Goal: Task Accomplishment & Management: Complete application form

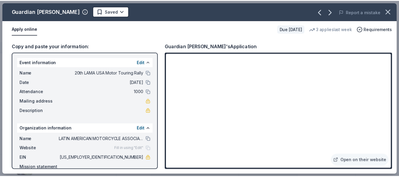
scroll to position [30, 0]
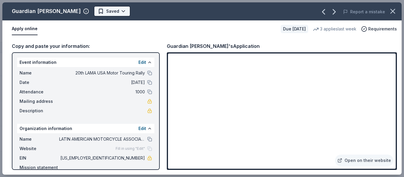
click at [94, 10] on html "20th LAMA USA Motor Touring Rally Track · 5 Discover Plus trial ends on 1PM, 10…" at bounding box center [202, 88] width 404 height 177
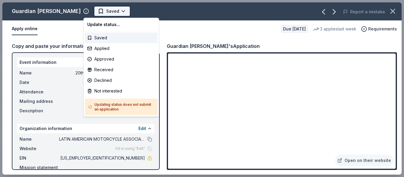
click at [94, 10] on html "20th LAMA USA Motor Touring Rally Track · 5 Discover Plus trial ends on 1PM, 10…" at bounding box center [202, 88] width 404 height 177
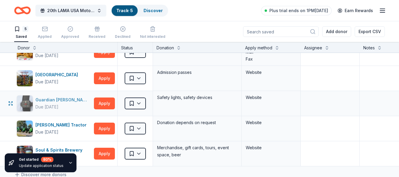
scroll to position [0, 0]
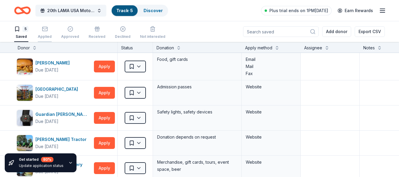
click at [46, 36] on div "Applied" at bounding box center [45, 36] width 14 height 5
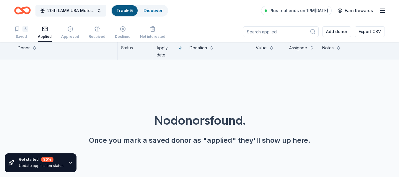
click at [46, 36] on div "Applied" at bounding box center [45, 36] width 14 height 5
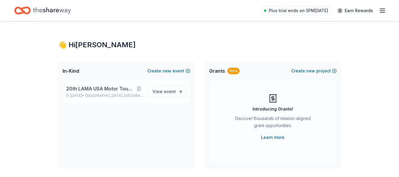
click at [87, 90] on span "20th LAMA USA Motor Touring Rally" at bounding box center [100, 88] width 68 height 7
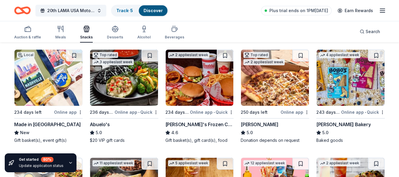
scroll to position [59, 0]
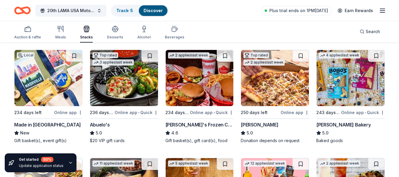
click at [95, 125] on div "Abuelo's" at bounding box center [100, 124] width 20 height 7
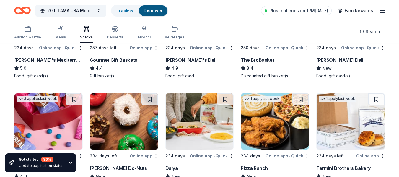
scroll to position [143, 0]
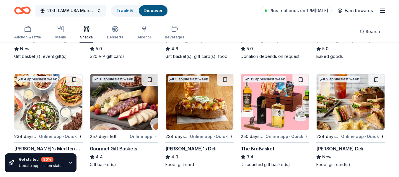
click at [83, 8] on span "20th LAMA USA Motor Touring Rally" at bounding box center [70, 10] width 47 height 7
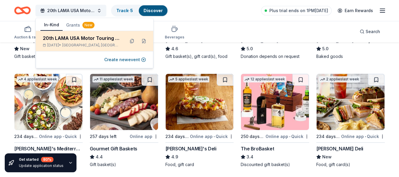
click at [91, 45] on span "Kingsport, TN" at bounding box center [91, 45] width 58 height 5
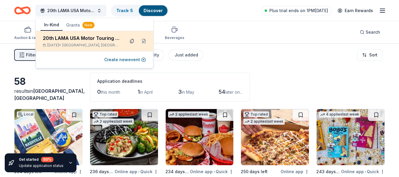
click at [131, 42] on button at bounding box center [131, 40] width 9 height 9
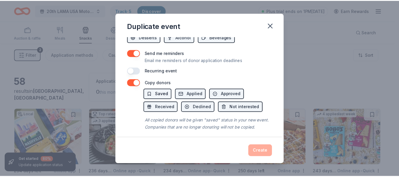
scroll to position [247, 0]
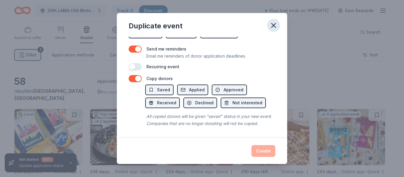
click at [272, 25] on icon "button" at bounding box center [273, 25] width 8 height 8
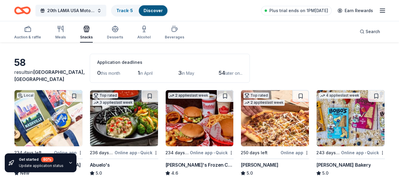
scroll to position [30, 0]
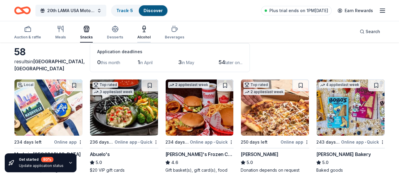
click at [139, 36] on div "Alcohol" at bounding box center [143, 37] width 13 height 5
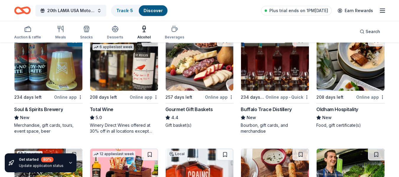
scroll to position [89, 0]
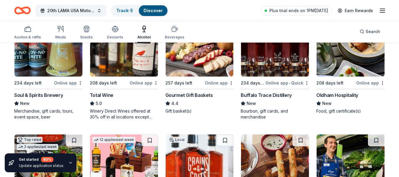
click at [20, 97] on div "Soul & Spirits Brewery" at bounding box center [38, 95] width 49 height 7
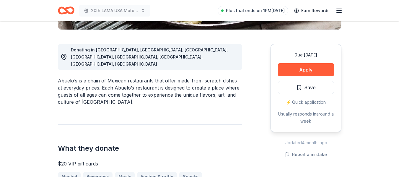
scroll to position [148, 0]
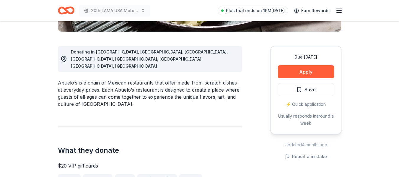
click at [150, 53] on span "Donating in [GEOGRAPHIC_DATA], [GEOGRAPHIC_DATA], [GEOGRAPHIC_DATA], [GEOGRAPHI…" at bounding box center [149, 58] width 157 height 19
click at [146, 53] on span "Donating in AR, AZ, FL, KS, OK, SC, TN, TX" at bounding box center [149, 58] width 157 height 19
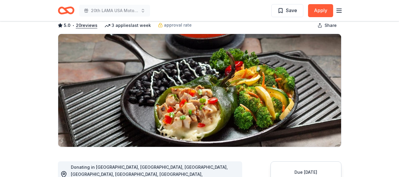
scroll to position [0, 0]
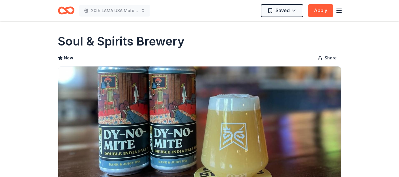
click at [61, 12] on icon "Home" at bounding box center [66, 11] width 17 height 14
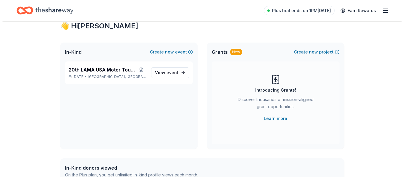
scroll to position [30, 0]
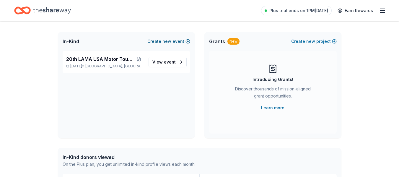
click at [162, 43] on button "Create new event" at bounding box center [168, 41] width 43 height 7
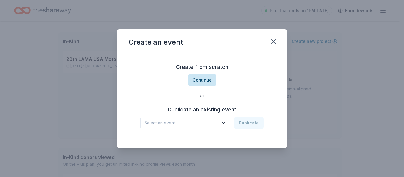
click at [196, 84] on button "Continue" at bounding box center [202, 80] width 29 height 12
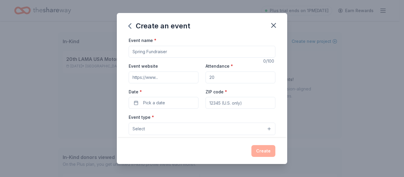
click at [159, 50] on input "Event name *" at bounding box center [201, 52] width 147 height 12
type input "20th LAMA USA RALLY"
click at [164, 79] on input "Event website" at bounding box center [163, 77] width 70 height 12
type input "Lamausainc.com"
click at [207, 75] on input "Attendance *" at bounding box center [240, 77] width 70 height 12
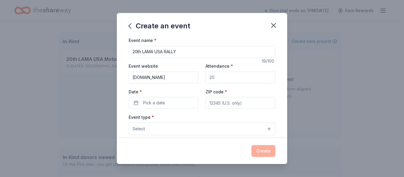
type input "1000"
click at [175, 100] on button "Pick a date" at bounding box center [163, 103] width 70 height 12
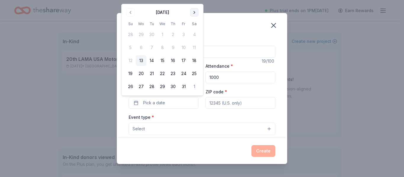
click at [195, 14] on button "Go to next month" at bounding box center [194, 12] width 8 height 8
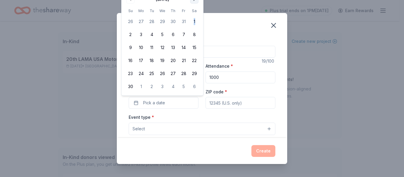
click at [195, 14] on tbody "26 27 28 29 30 31 1 2 3 4 5 6 7 8 9 10 11 12 13 14 15 16 17 18 19 20 21 22 23 2…" at bounding box center [162, 53] width 74 height 78
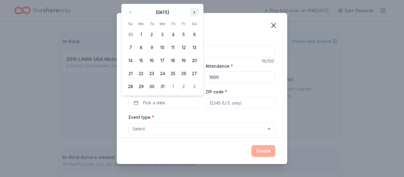
click at [193, 1] on div "Create an event Event name * 20th LAMA USA RALLY 19 /100 Event website Lamausai…" at bounding box center [202, 88] width 404 height 177
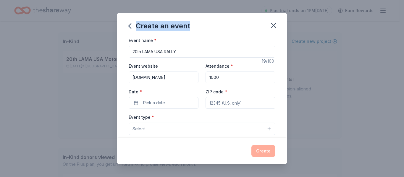
click at [193, 1] on div "Create an event Event name * 20th LAMA USA RALLY 19 /100 Event website Lamausai…" at bounding box center [202, 88] width 404 height 177
click at [182, 102] on button "Pick a date" at bounding box center [163, 103] width 70 height 12
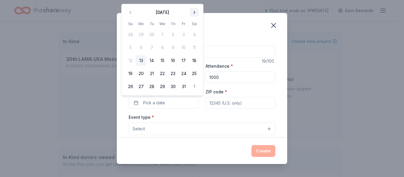
click at [193, 14] on button "Go to next month" at bounding box center [194, 12] width 8 height 8
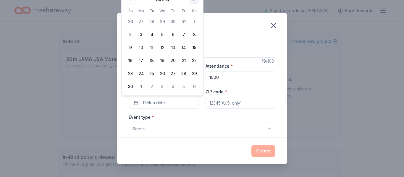
click at [193, 14] on tbody "26 27 28 29 30 31 1 2 3 4 5 6 7 8 9 10 11 12 13 14 15 16 17 18 19 20 21 22 23 2…" at bounding box center [162, 53] width 74 height 78
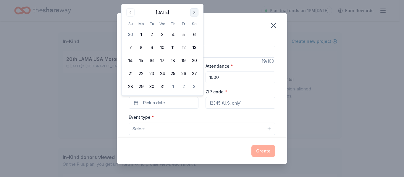
click at [192, 9] on button "Go to next month" at bounding box center [194, 12] width 8 height 8
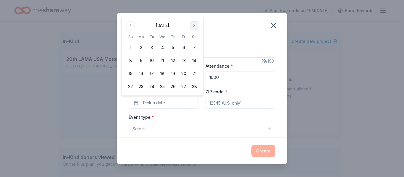
click at [192, 23] on button "Go to next month" at bounding box center [194, 25] width 8 height 8
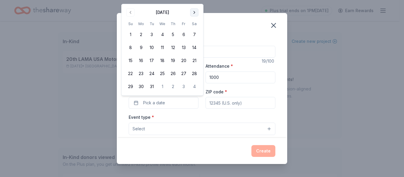
click at [193, 14] on button "Go to next month" at bounding box center [194, 12] width 8 height 8
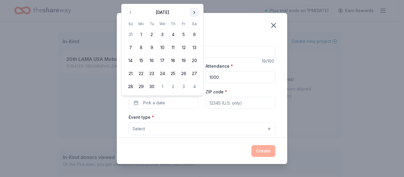
click at [195, 12] on button "Go to next month" at bounding box center [194, 12] width 8 height 8
click at [191, 33] on button "4" at bounding box center [194, 34] width 11 height 11
click at [120, 90] on div "Event name * 20th LAMA USA RALLY 19 /100 Event website Lamausainc.com Attendanc…" at bounding box center [202, 87] width 170 height 101
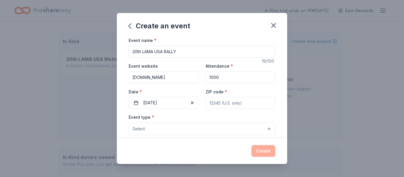
click at [222, 101] on input "ZIP code *" at bounding box center [240, 103] width 70 height 12
click at [98, 105] on div "Create an event Event name * 20th LAMA USA RALLY 19 /100 Event website Lamausai…" at bounding box center [202, 88] width 404 height 177
click at [218, 103] on input "ZIP code *" at bounding box center [240, 103] width 70 height 12
click at [214, 103] on input "37066" at bounding box center [240, 103] width 70 height 12
click at [216, 103] on input "3766" at bounding box center [240, 103] width 70 height 12
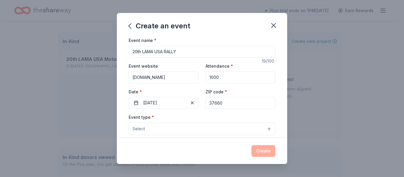
type input "37660"
click at [173, 127] on button "Select" at bounding box center [201, 129] width 147 height 12
click at [266, 129] on button "Select" at bounding box center [201, 129] width 147 height 12
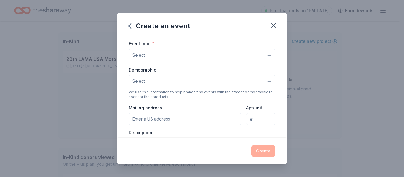
scroll to position [59, 0]
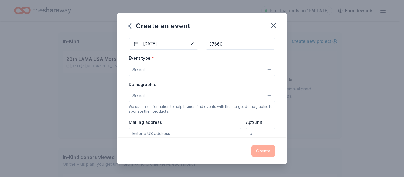
click at [159, 69] on button "Select" at bounding box center [201, 70] width 147 height 12
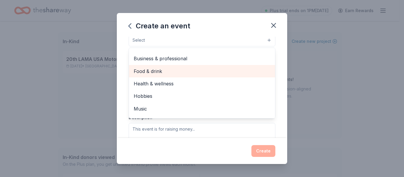
scroll to position [0, 0]
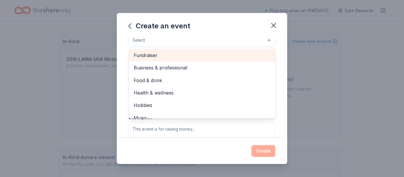
click at [141, 55] on span "Fundraiser" at bounding box center [202, 55] width 136 height 8
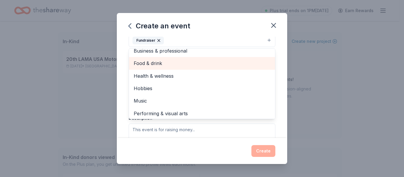
scroll to position [7, 0]
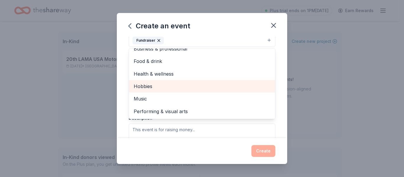
click at [141, 86] on span "Hobbies" at bounding box center [202, 86] width 136 height 8
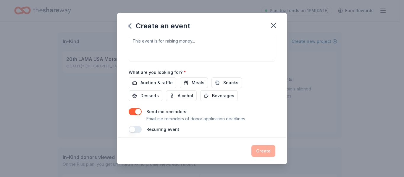
scroll to position [182, 0]
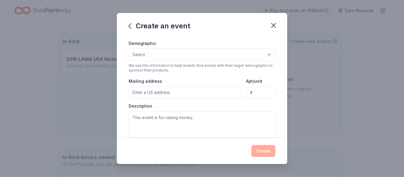
scroll to position [71, 0]
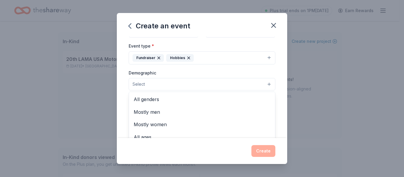
click at [145, 81] on button "Select" at bounding box center [201, 84] width 147 height 12
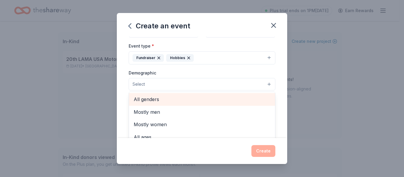
click at [141, 96] on span "All genders" at bounding box center [202, 99] width 136 height 8
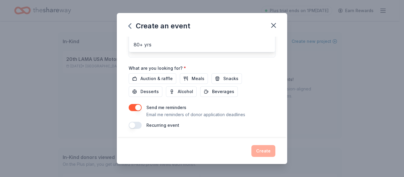
scroll to position [182, 0]
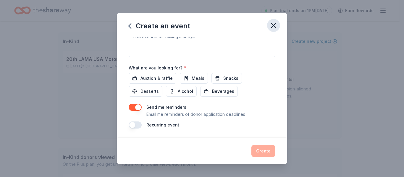
click at [269, 27] on button "button" at bounding box center [273, 25] width 13 height 13
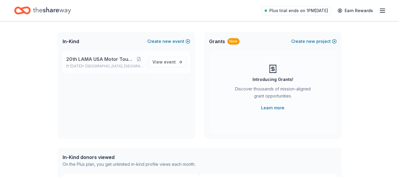
click at [108, 59] on span "20th LAMA USA Motor Touring Rally" at bounding box center [100, 59] width 68 height 7
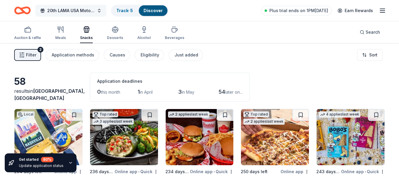
click at [79, 13] on span "20th LAMA USA Motor Touring Rally" at bounding box center [70, 10] width 47 height 7
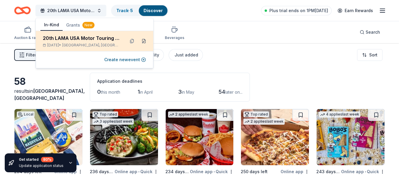
click at [143, 43] on button at bounding box center [143, 40] width 9 height 9
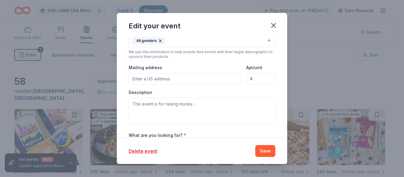
scroll to position [122, 0]
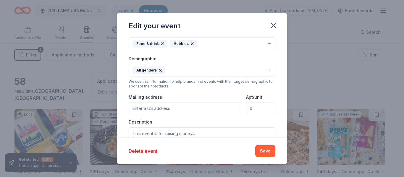
click at [152, 107] on input "Mailing address" at bounding box center [184, 109] width 113 height 12
type input "234 Aurore St"
type input "07203"
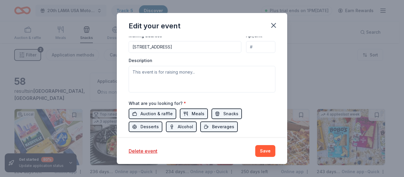
scroll to position [152, 0]
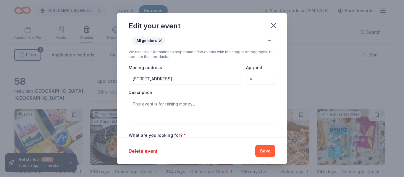
click at [180, 75] on input "234 Aurore St" at bounding box center [184, 79] width 113 height 12
click at [199, 80] on input "234 Aurore St" at bounding box center [184, 79] width 113 height 12
click at [245, 95] on div "Description" at bounding box center [201, 107] width 147 height 35
click at [181, 81] on input "234 Aurore St" at bounding box center [184, 79] width 113 height 12
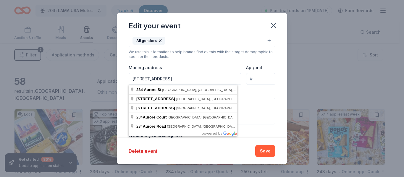
type input "234 Aurore Street, Roselle, NJ, 07203"
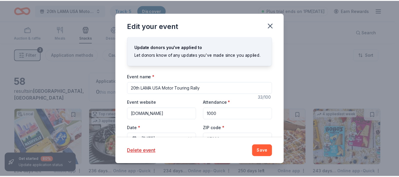
scroll to position [0, 0]
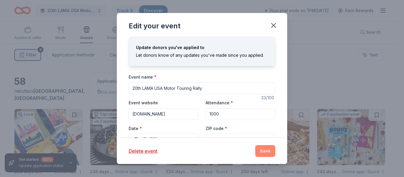
click at [262, 152] on button "Save" at bounding box center [265, 151] width 20 height 12
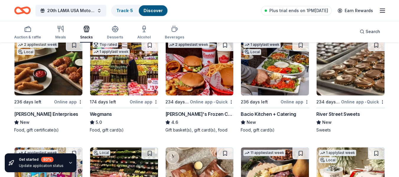
scroll to position [59, 0]
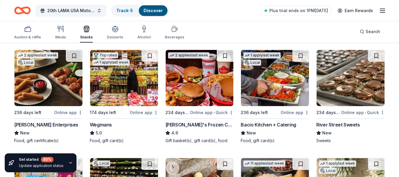
click at [328, 126] on div "River Street Sweets" at bounding box center [337, 124] width 43 height 7
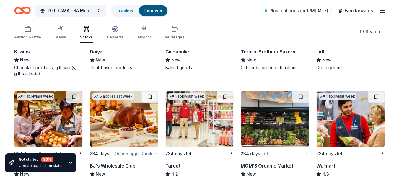
scroll to position [498, 0]
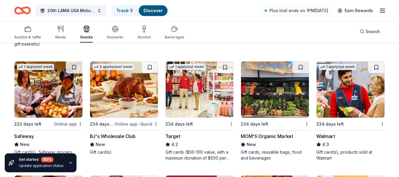
click at [204, 91] on img at bounding box center [200, 89] width 68 height 56
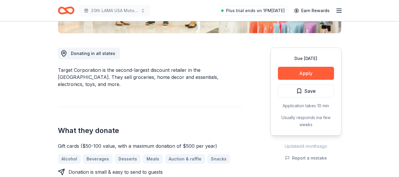
scroll to position [148, 0]
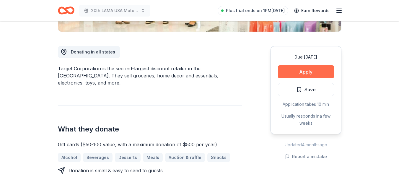
click at [287, 71] on button "Apply" at bounding box center [306, 71] width 56 height 13
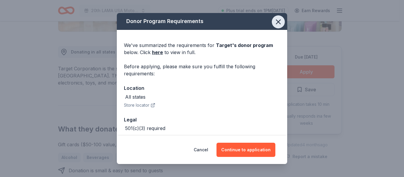
click at [274, 19] on icon "button" at bounding box center [278, 22] width 8 height 8
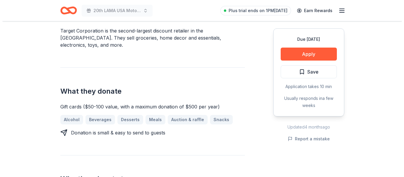
scroll to position [177, 0]
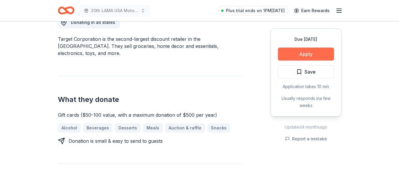
click at [293, 57] on button "Apply" at bounding box center [306, 54] width 56 height 13
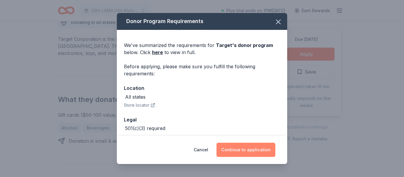
click at [227, 149] on button "Continue to application" at bounding box center [245, 150] width 59 height 14
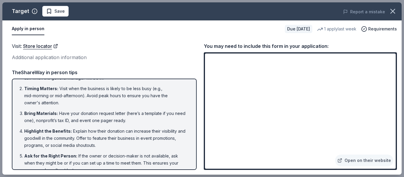
scroll to position [0, 0]
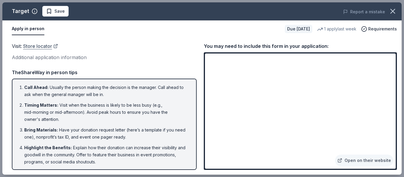
click at [30, 44] on link "Store locator" at bounding box center [40, 46] width 35 height 8
